Goal: Navigation & Orientation: Understand site structure

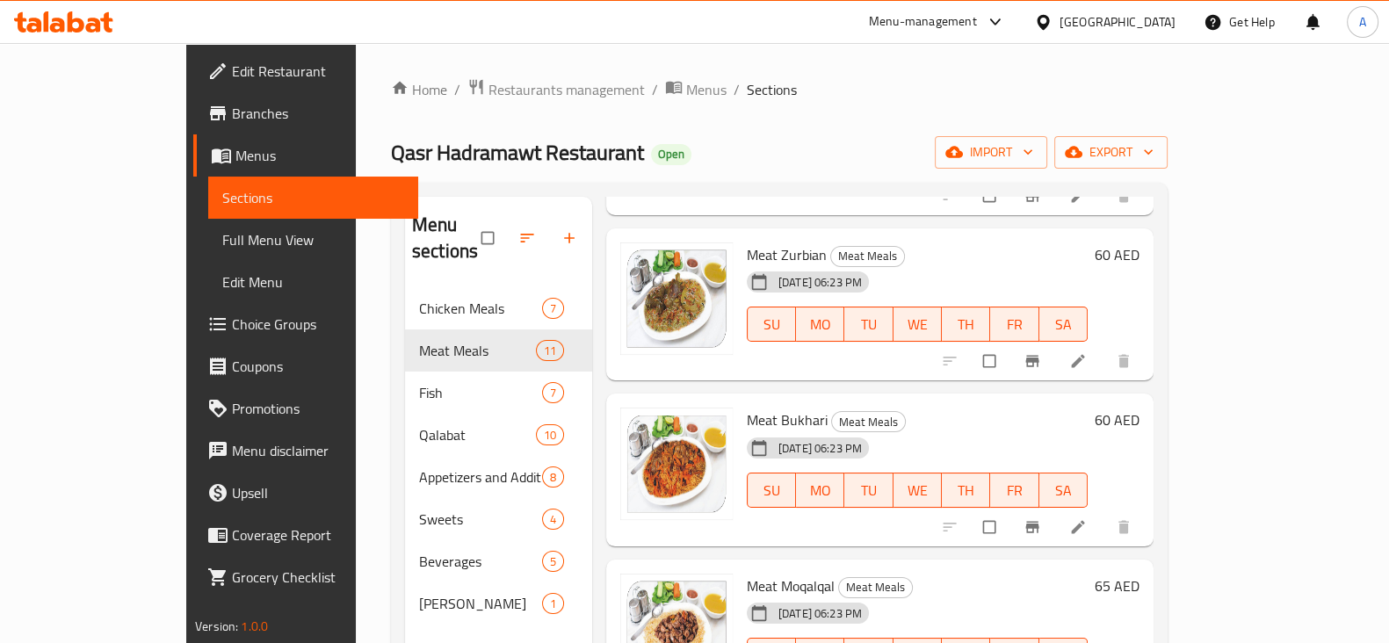
scroll to position [549, 0]
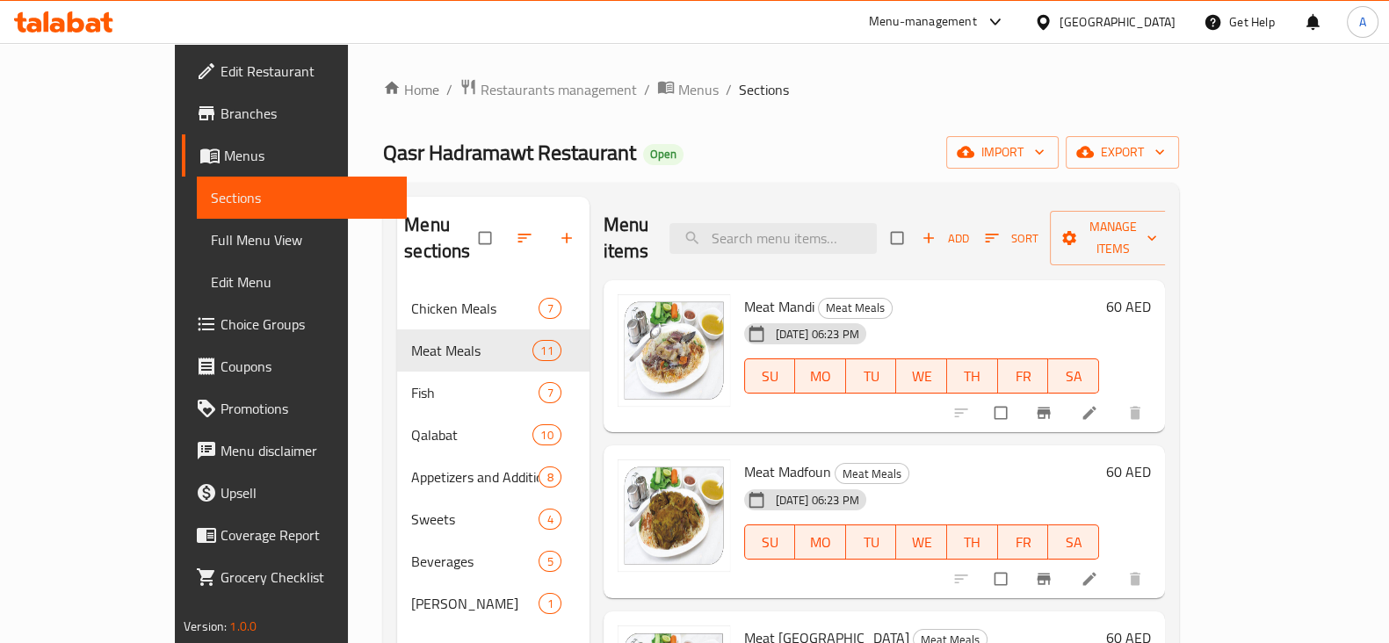
click at [999, 109] on div "Home / Restaurants management / Menus / Sections Qasr Hadramawt Restaurant Open…" at bounding box center [781, 465] width 796 height 775
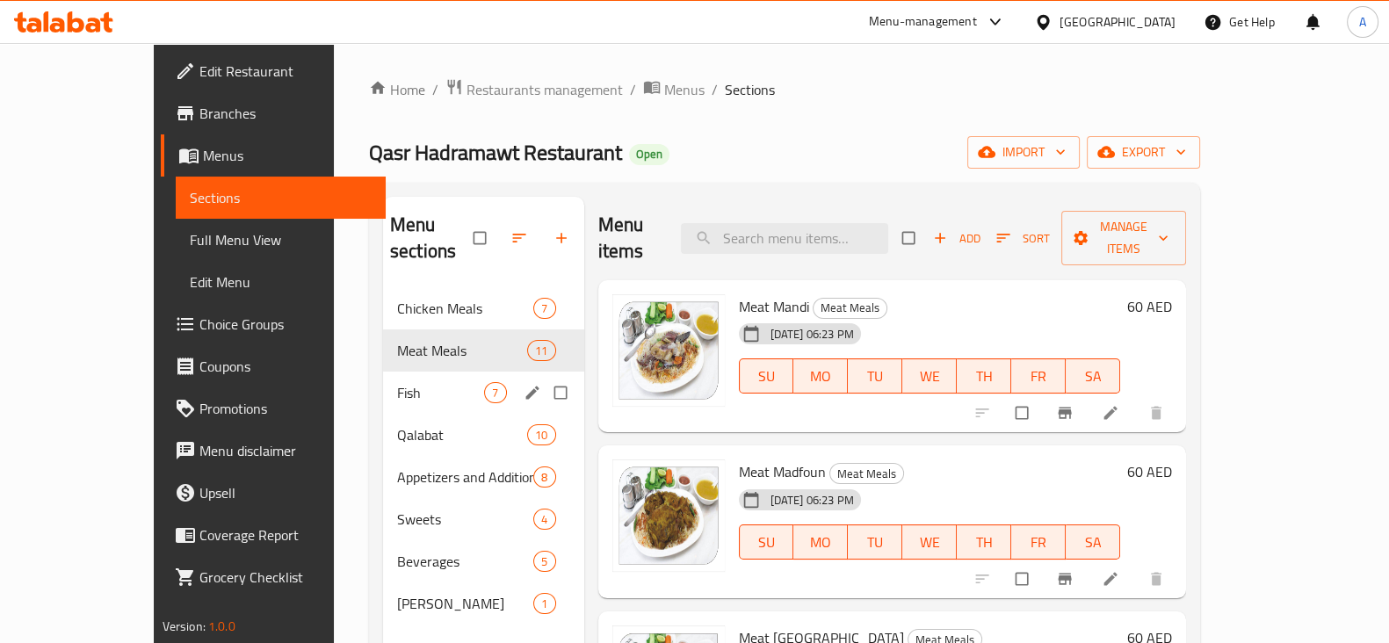
click at [397, 382] on span "Fish" at bounding box center [440, 392] width 87 height 21
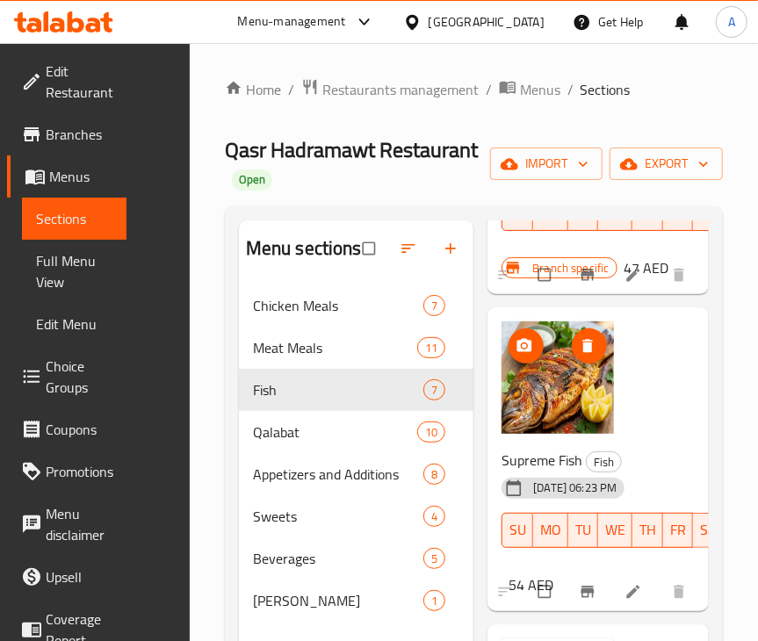
scroll to position [768, 0]
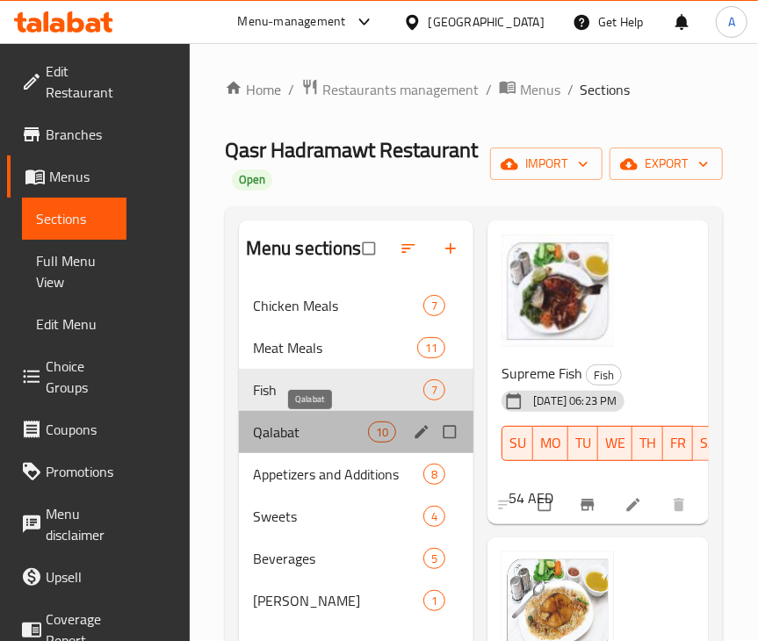
click at [307, 435] on span "Qalabat" at bounding box center [310, 432] width 115 height 21
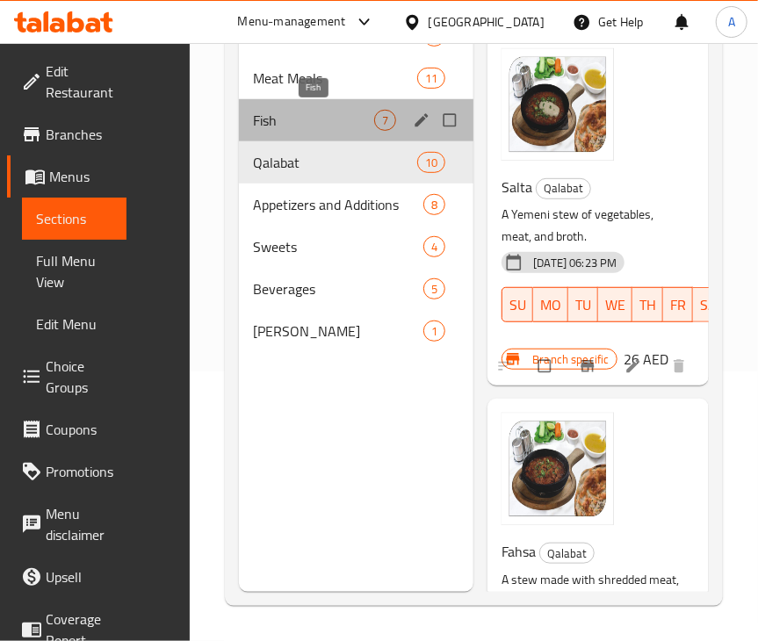
click at [289, 114] on span "Fish" at bounding box center [313, 120] width 121 height 21
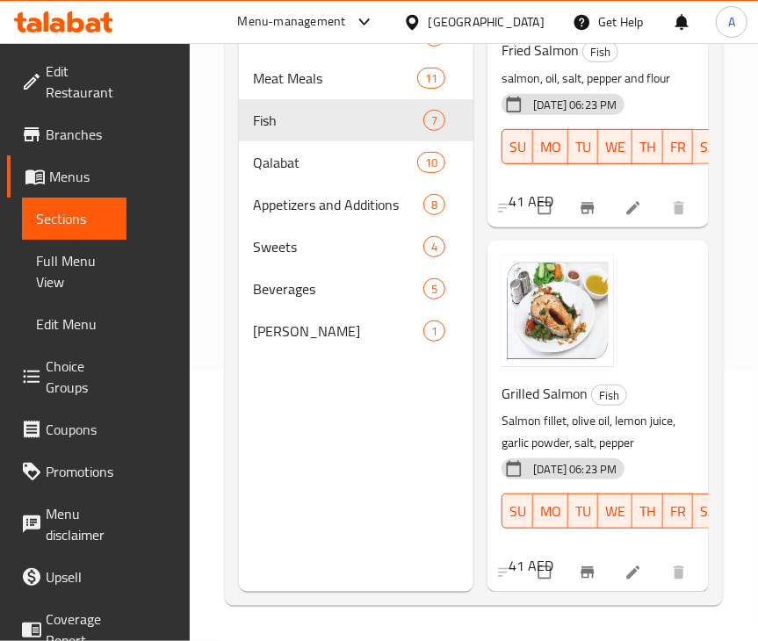
scroll to position [1924, 0]
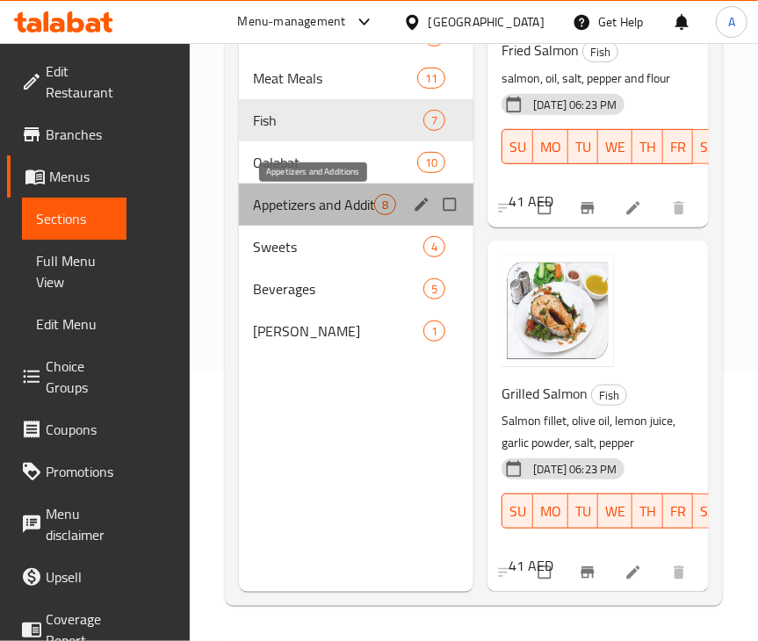
click at [323, 206] on span "Appetizers and Additions" at bounding box center [313, 204] width 121 height 21
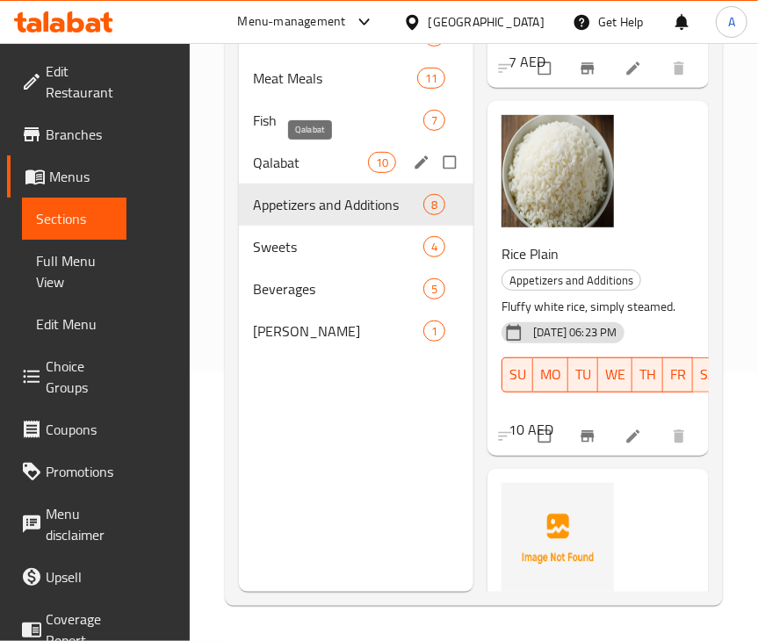
click at [292, 167] on span "Qalabat" at bounding box center [310, 162] width 115 height 21
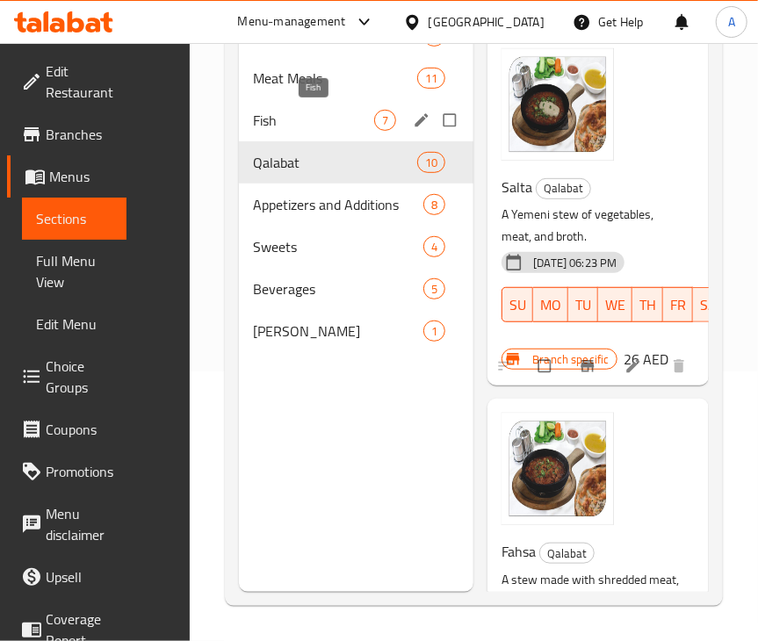
click at [307, 116] on span "Fish" at bounding box center [313, 120] width 121 height 21
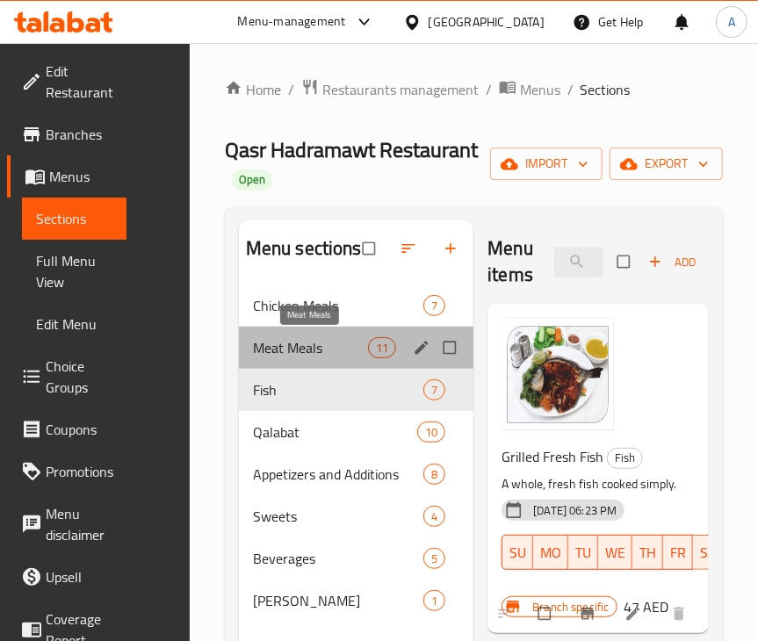
click at [326, 357] on span "Meat Meals" at bounding box center [310, 347] width 115 height 21
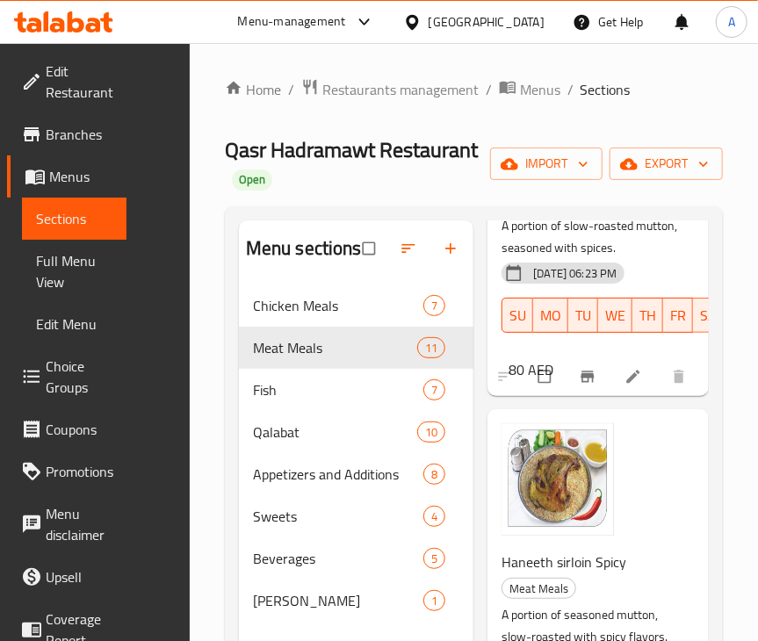
scroll to position [3312, 0]
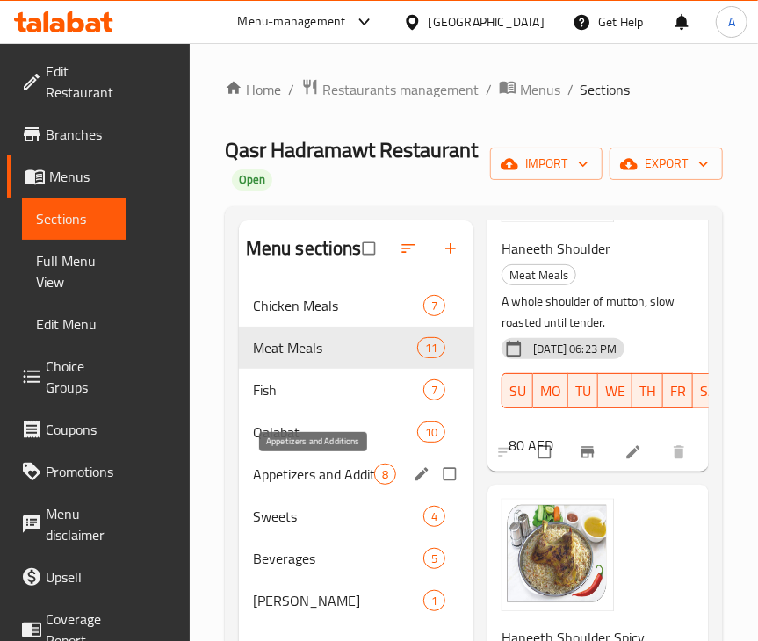
click at [323, 471] on span "Appetizers and Additions" at bounding box center [313, 474] width 121 height 21
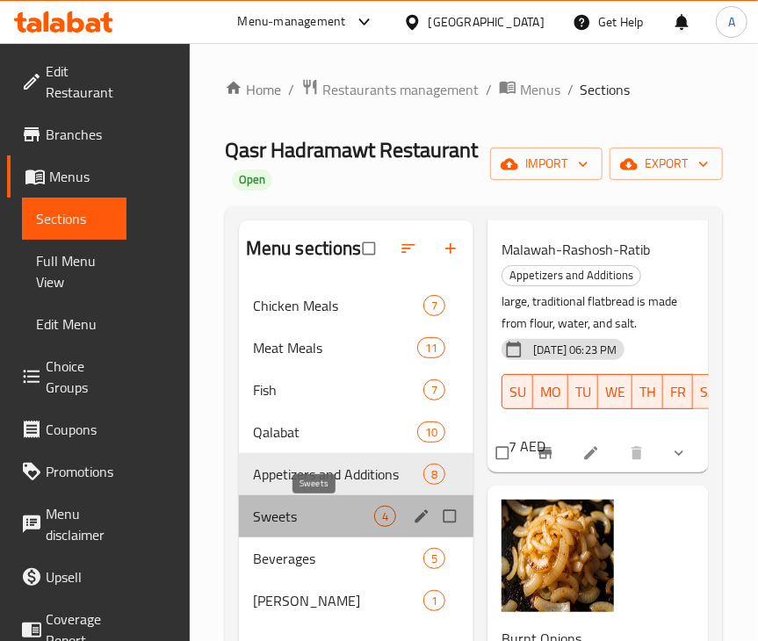
click at [307, 517] on span "Sweets" at bounding box center [313, 516] width 121 height 21
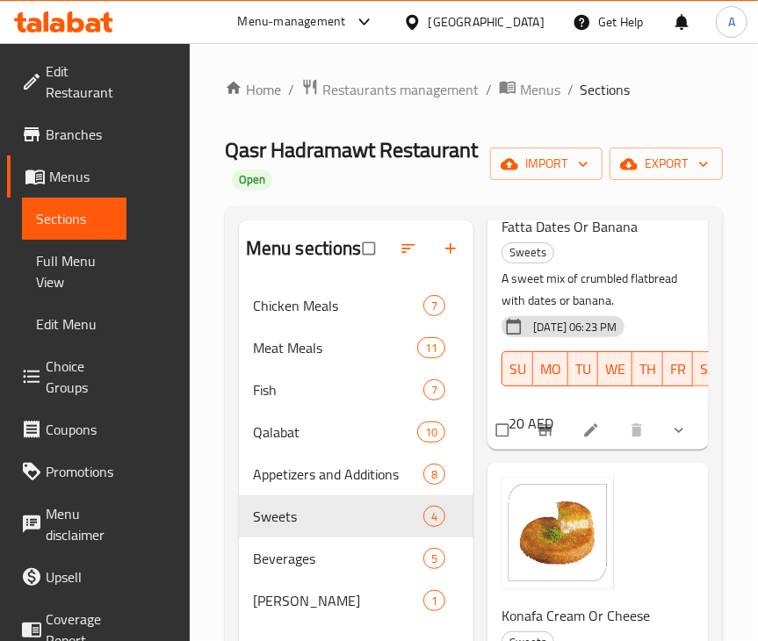
scroll to position [1019, 0]
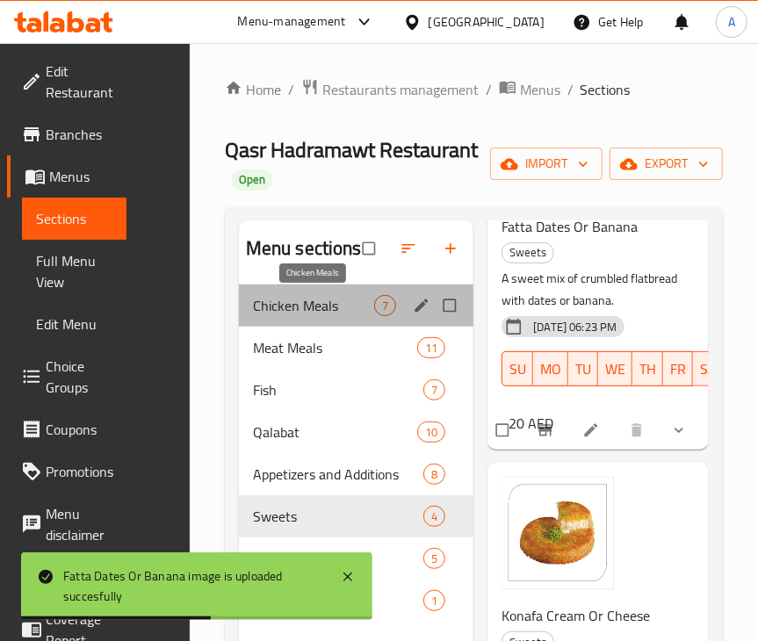
click at [305, 305] on span "Chicken Meals" at bounding box center [313, 305] width 121 height 21
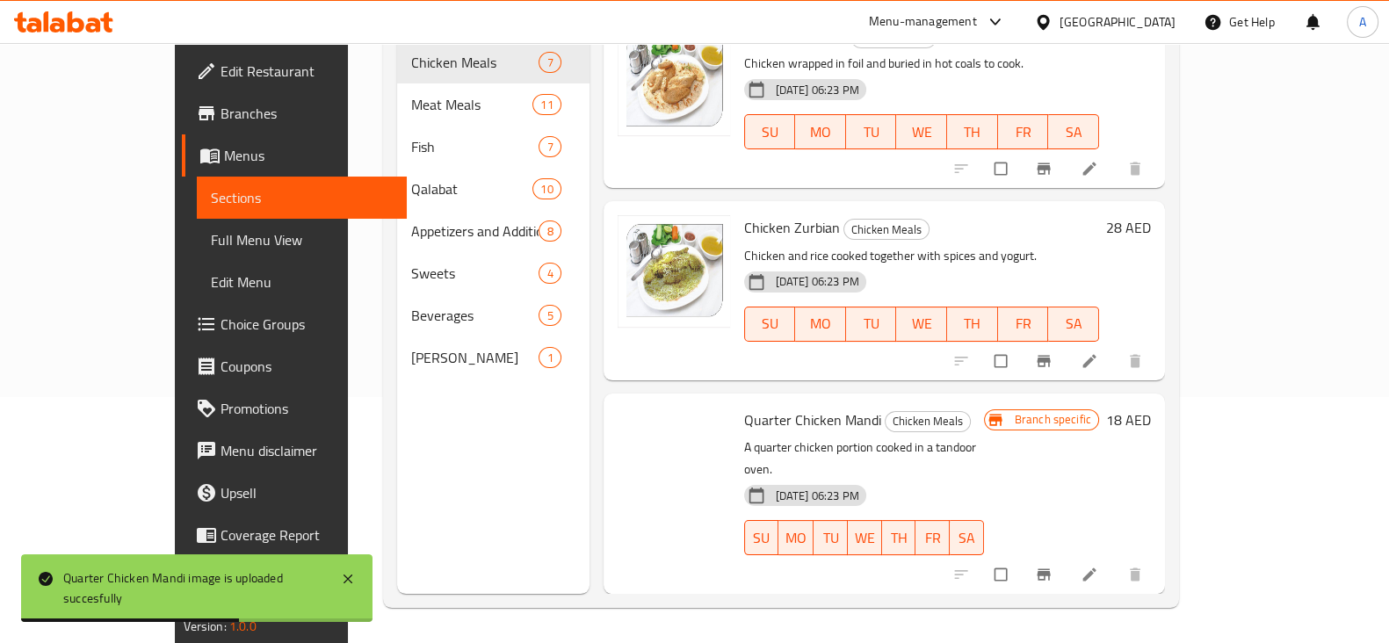
scroll to position [744, 0]
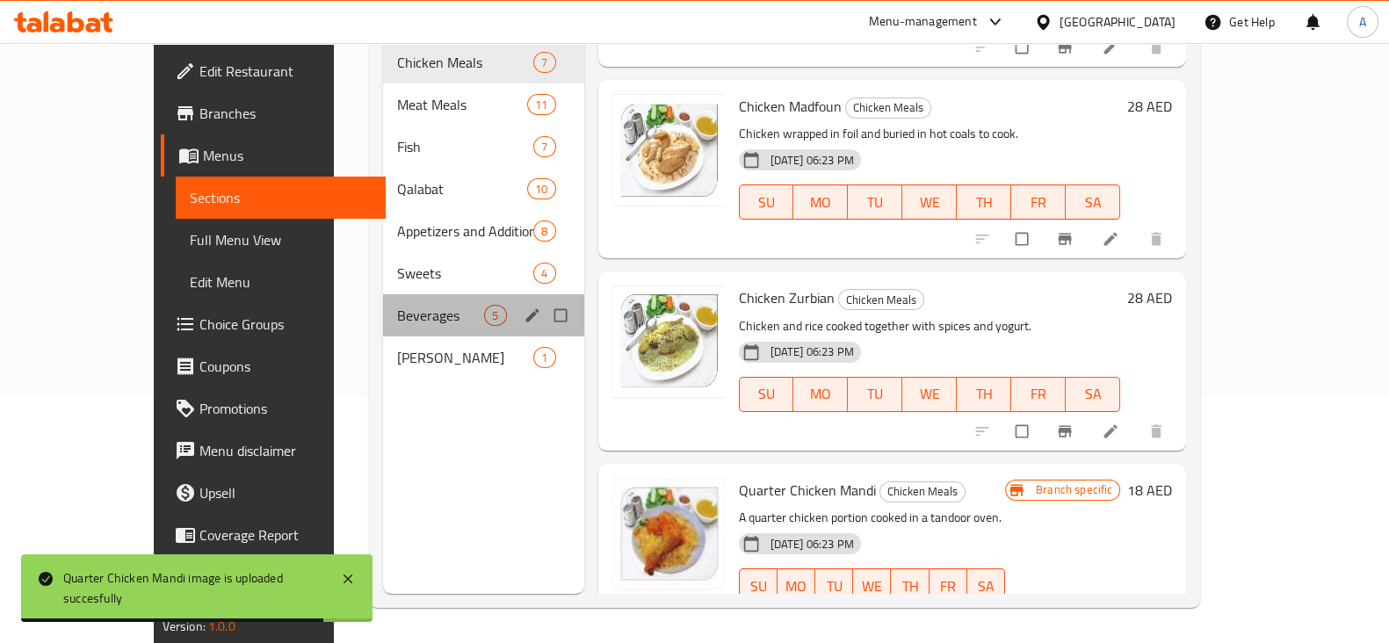
click at [383, 300] on div "Beverages 5" at bounding box center [483, 315] width 201 height 42
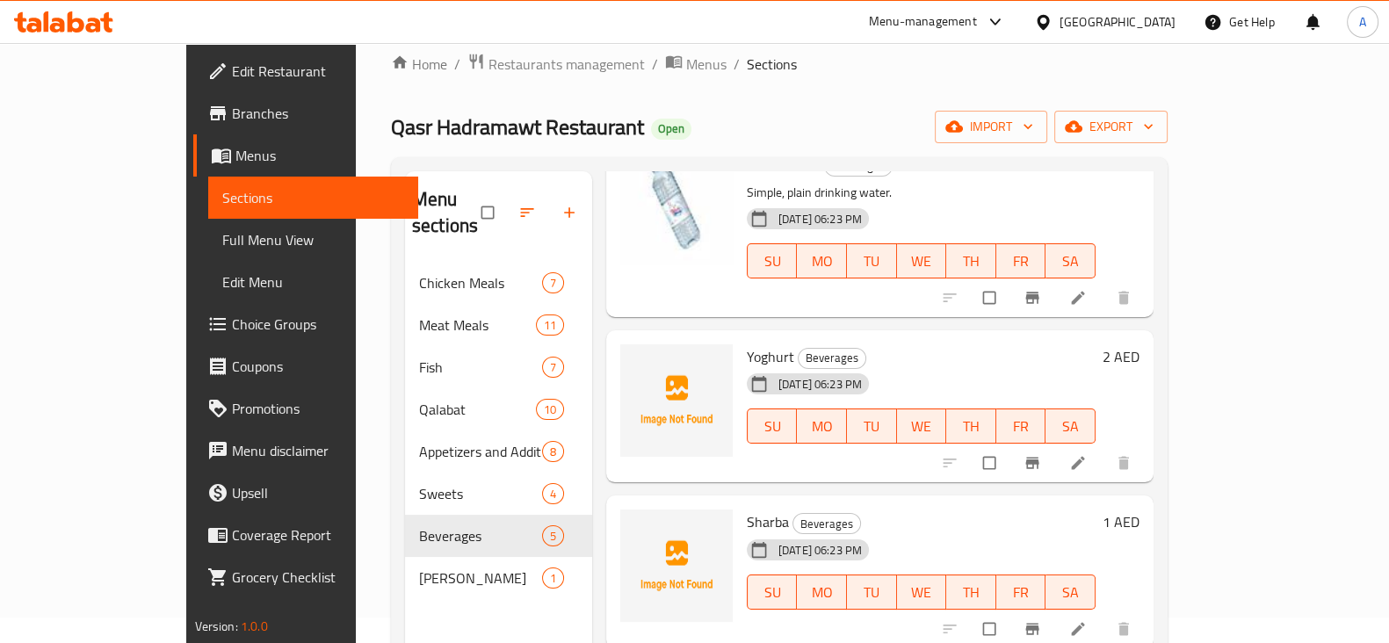
scroll to position [281, 0]
